Goal: Communication & Community: Share content

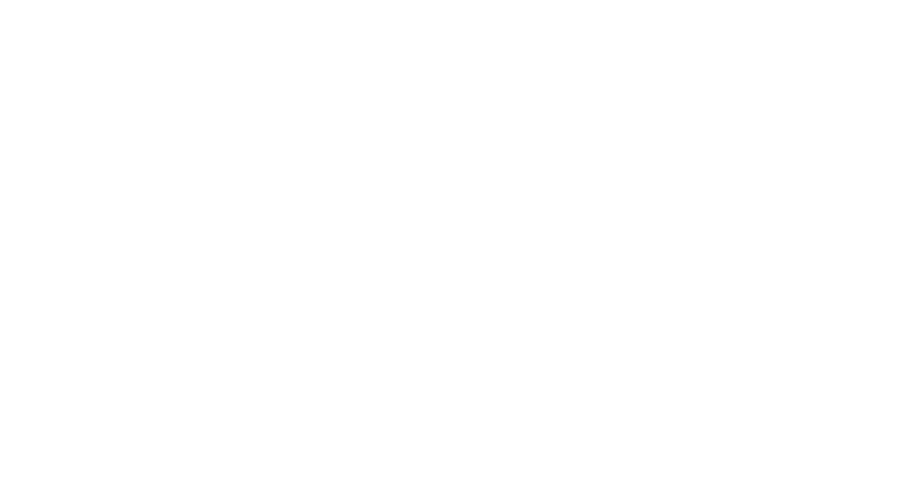
select select "*"
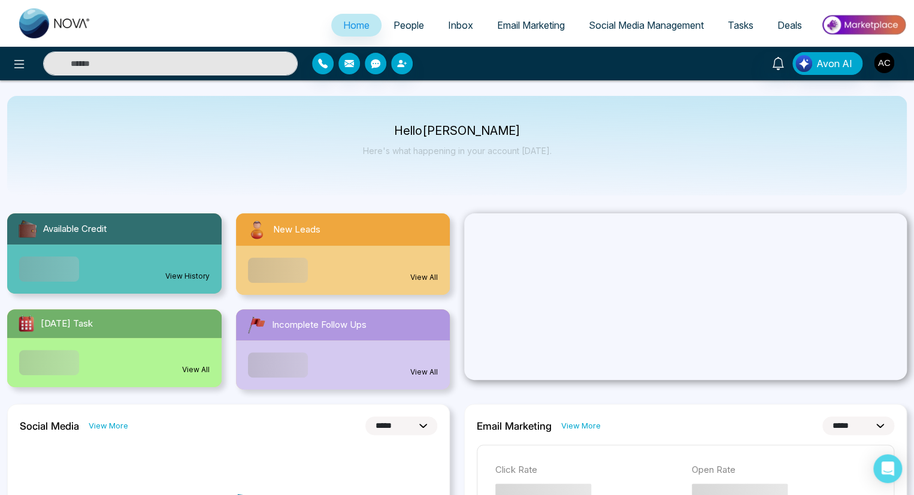
click at [400, 25] on span "People" at bounding box center [409, 25] width 31 height 12
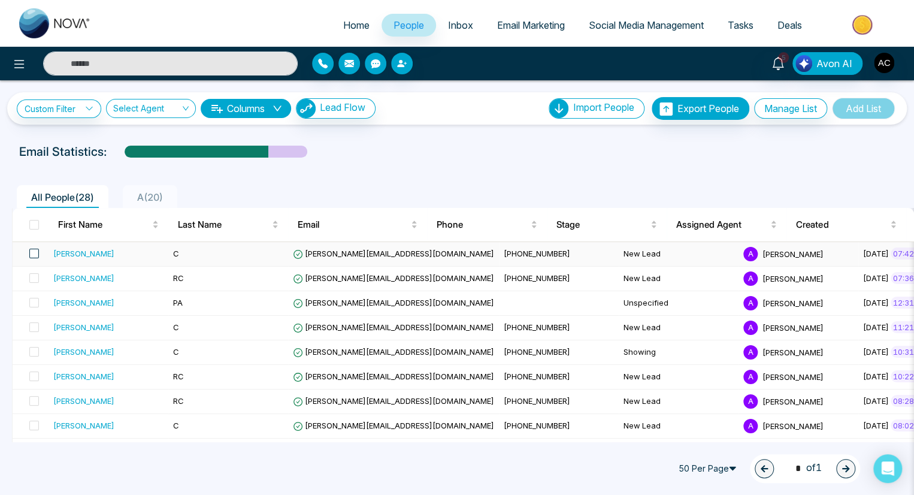
click at [34, 253] on span at bounding box center [34, 254] width 10 height 10
click at [45, 468] on icon at bounding box center [46, 469] width 10 height 10
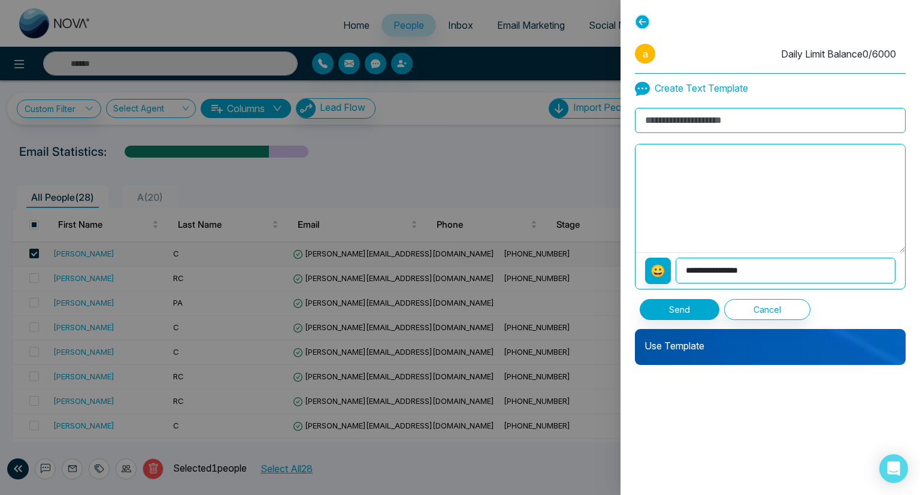
click at [770, 340] on p "Use Template" at bounding box center [770, 341] width 271 height 24
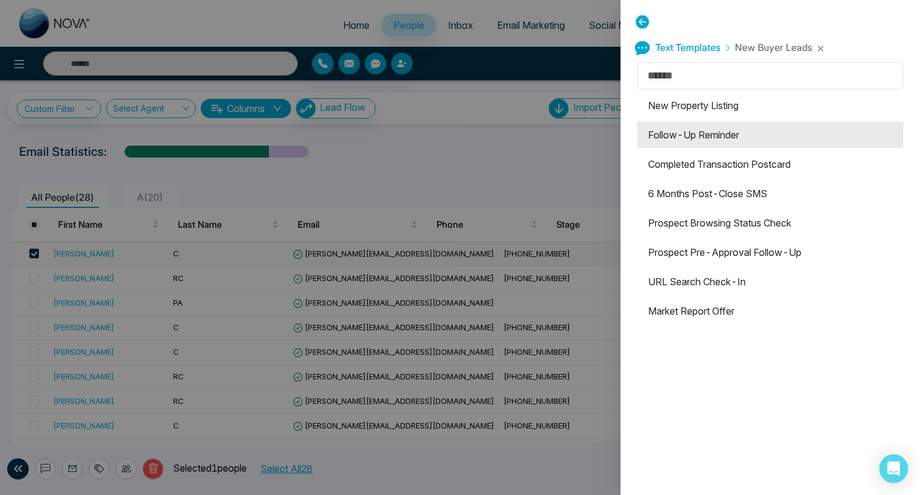
click at [767, 135] on li "Follow-Up Reminder" at bounding box center [770, 135] width 266 height 26
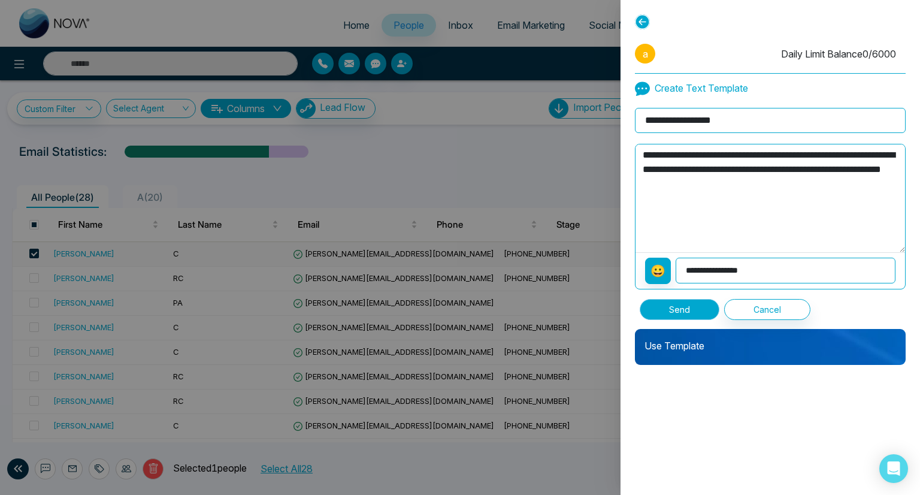
click at [679, 308] on button "Send" at bounding box center [680, 309] width 80 height 21
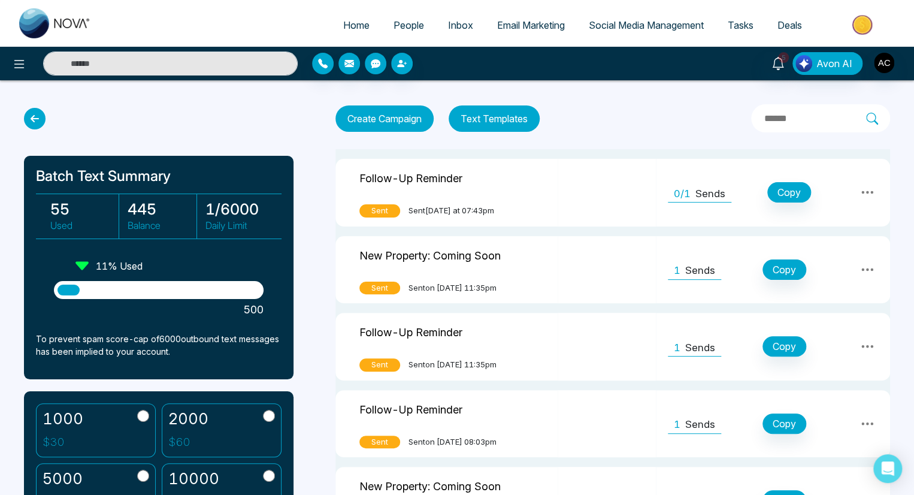
click at [35, 119] on icon at bounding box center [35, 119] width 22 height 22
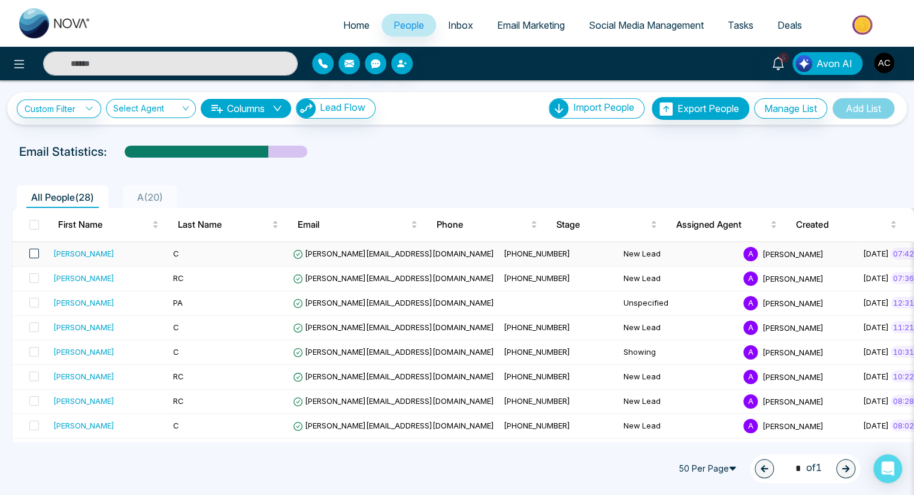
click at [34, 253] on span at bounding box center [34, 254] width 10 height 10
